Goal: Information Seeking & Learning: Learn about a topic

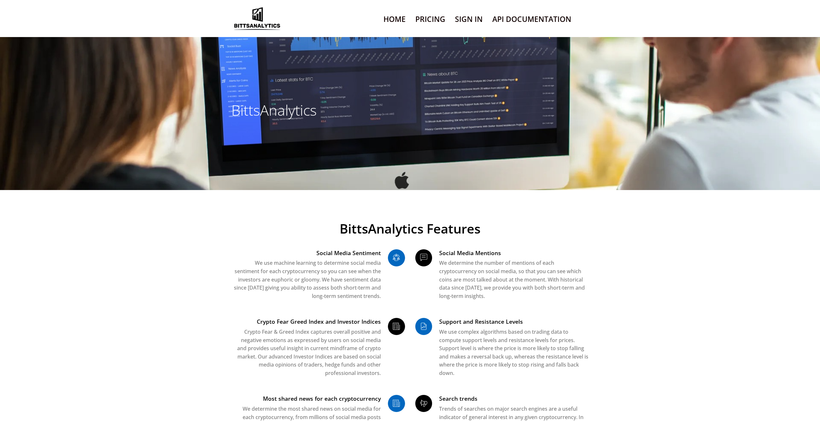
scroll to position [8, 0]
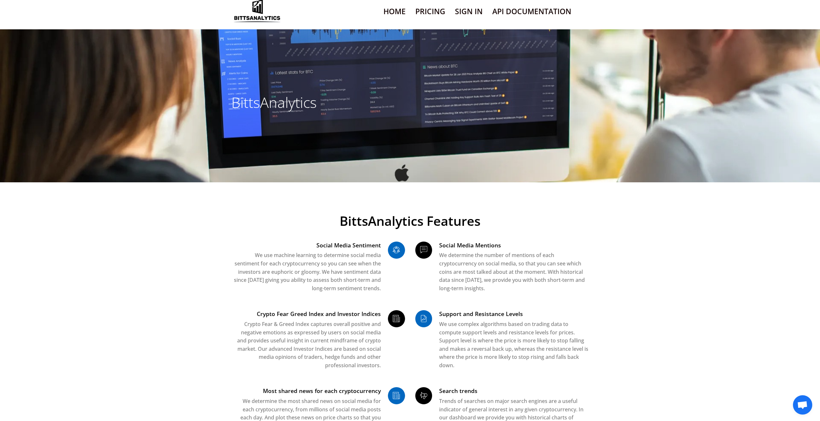
click at [429, 8] on link "Pricing" at bounding box center [430, 11] width 30 height 16
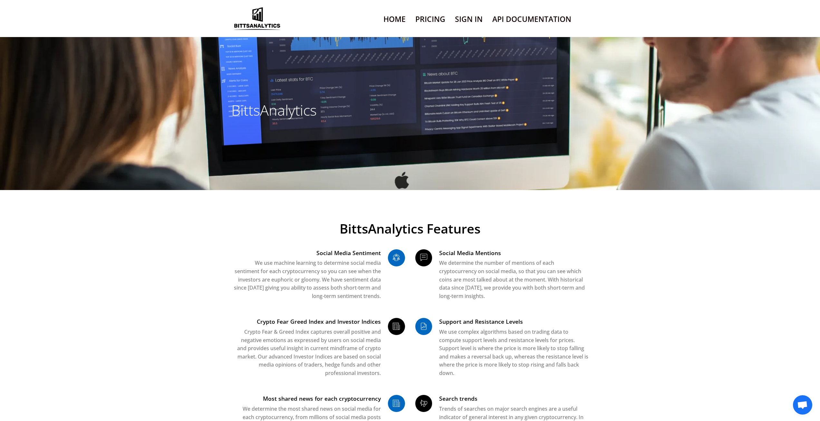
click at [399, 17] on link "Home" at bounding box center [394, 19] width 22 height 16
click at [431, 18] on link "Pricing" at bounding box center [430, 19] width 30 height 16
